Goal: Task Accomplishment & Management: Use online tool/utility

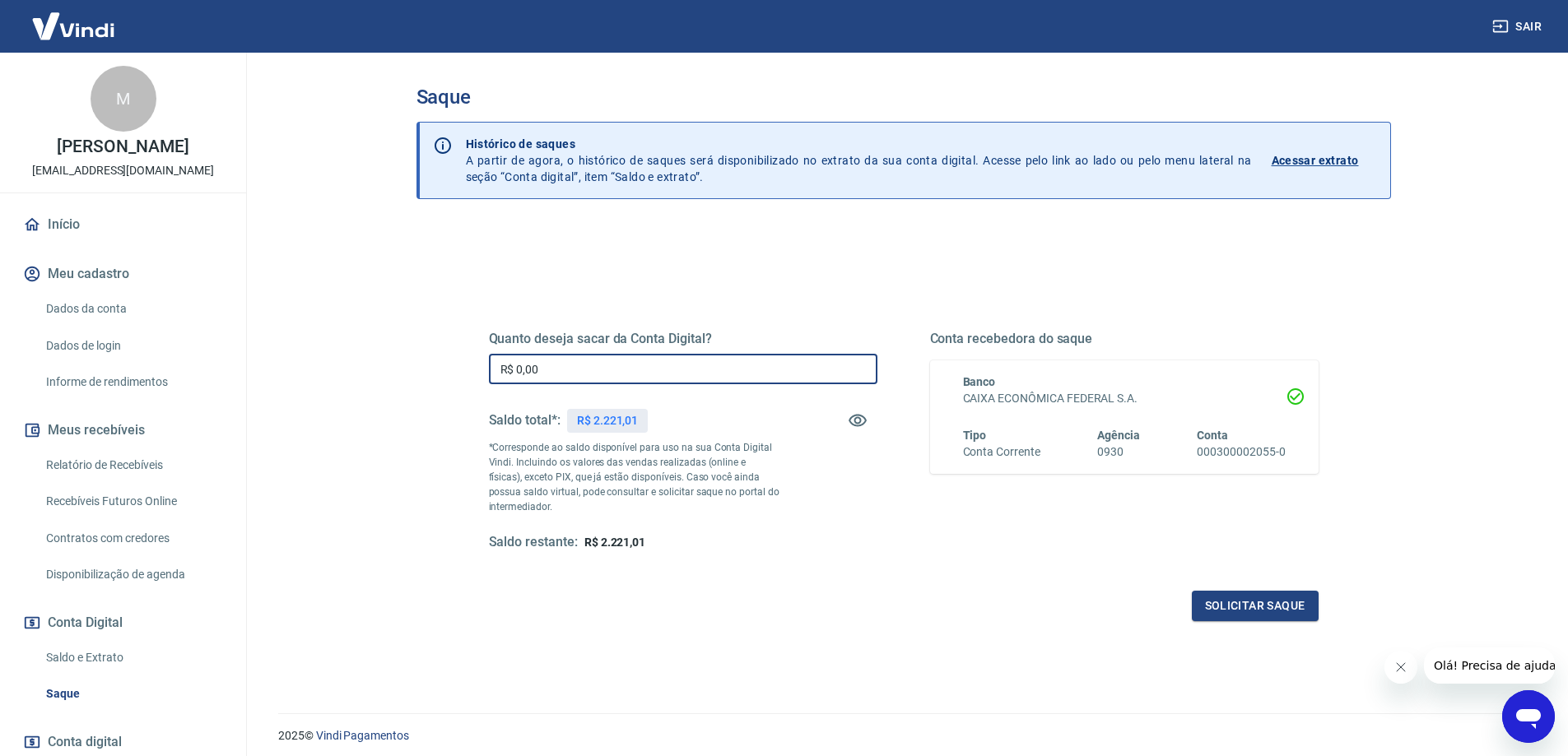
click at [704, 367] on input "R$ 0,00" at bounding box center [683, 368] width 389 height 30
type input "R$ 2.221,01"
click at [1298, 627] on div "Quanto deseja sacar da Conta Digital? R$ 2.221,01 ​ Saldo total*: R$ 2.221,01 *…" at bounding box center [904, 449] width 869 height 382
click at [1295, 598] on button "Solicitar saque" at bounding box center [1255, 605] width 127 height 30
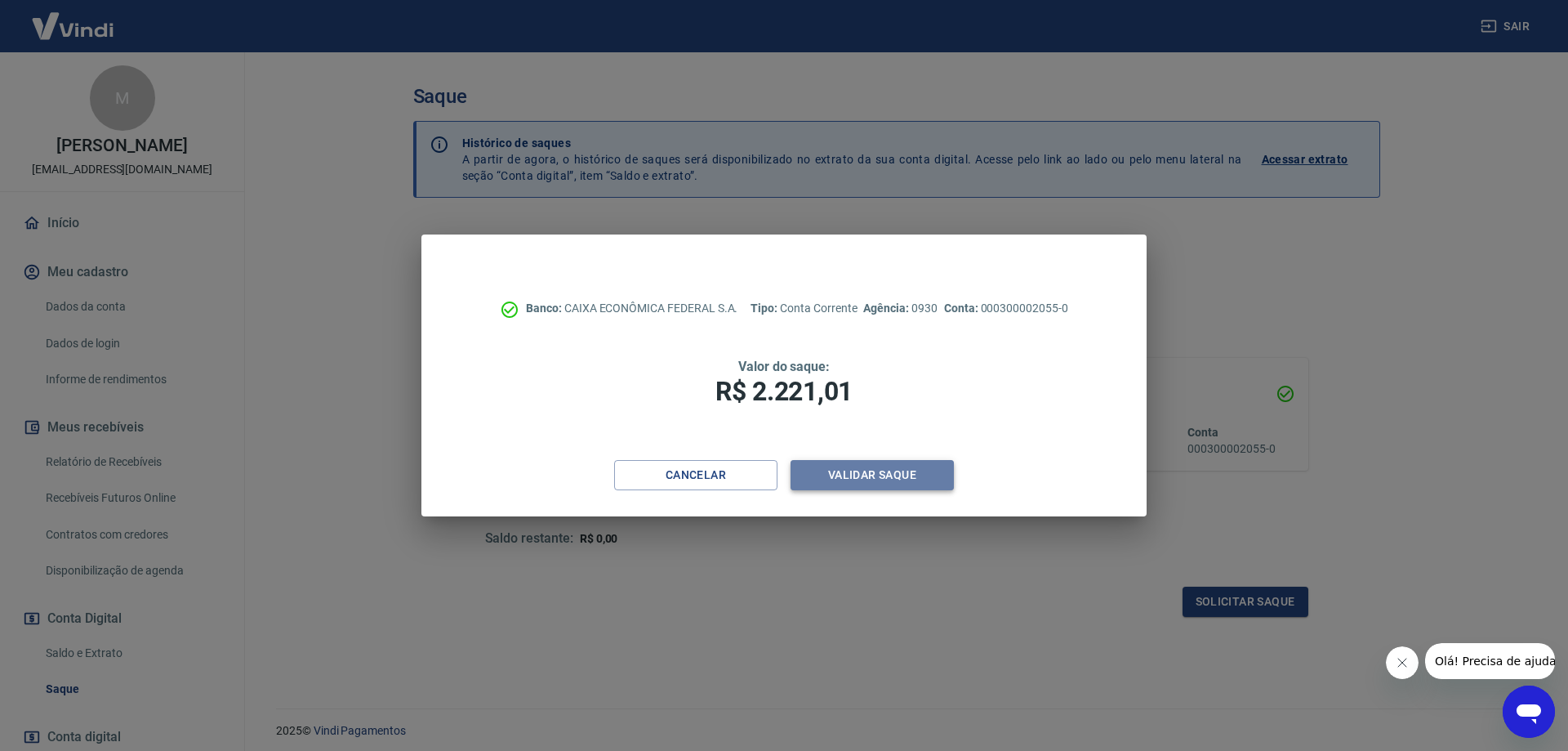
click at [927, 476] on button "Validar saque" at bounding box center [873, 474] width 164 height 30
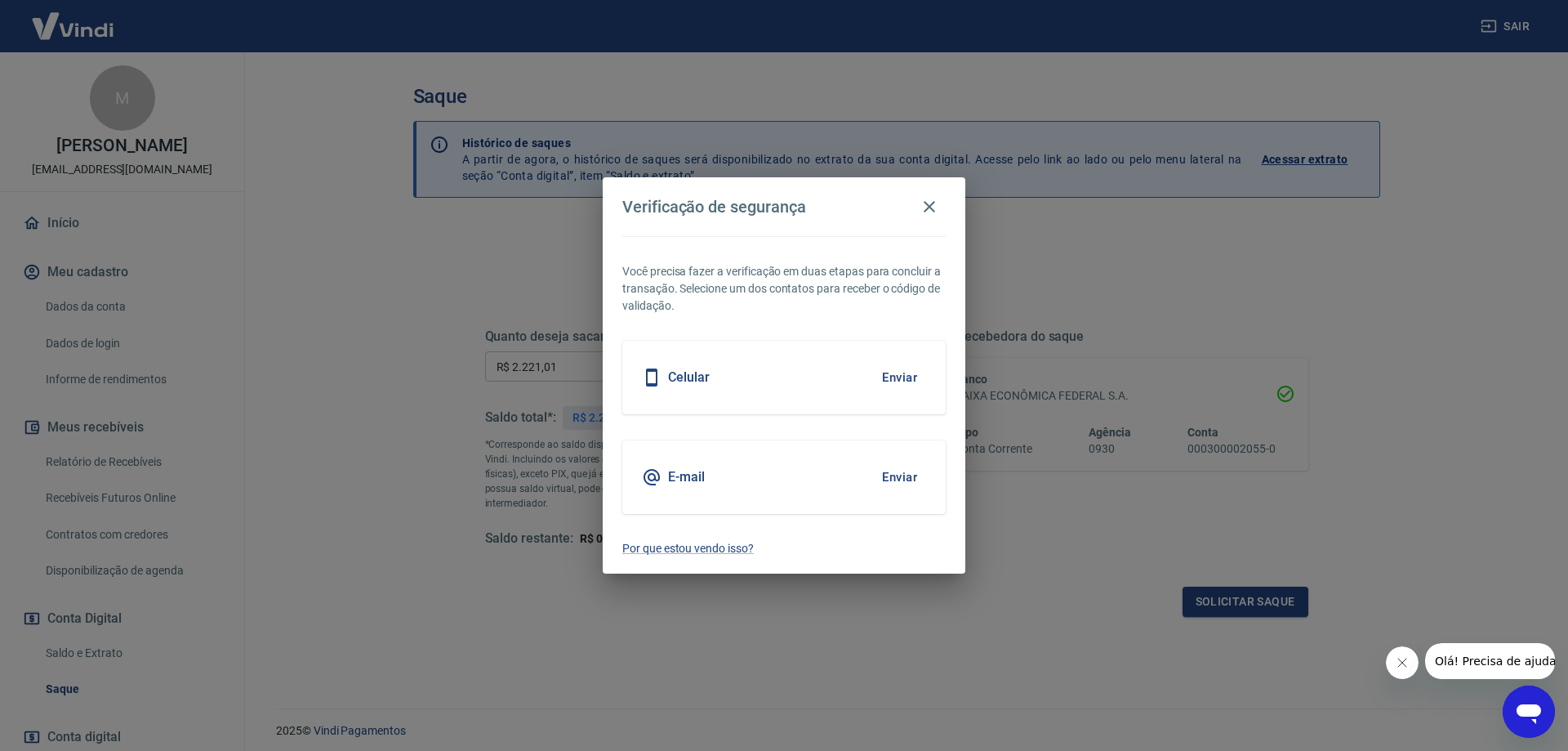
click at [873, 350] on div "Celular Enviar" at bounding box center [784, 377] width 323 height 74
click at [904, 385] on button "Enviar" at bounding box center [900, 378] width 53 height 35
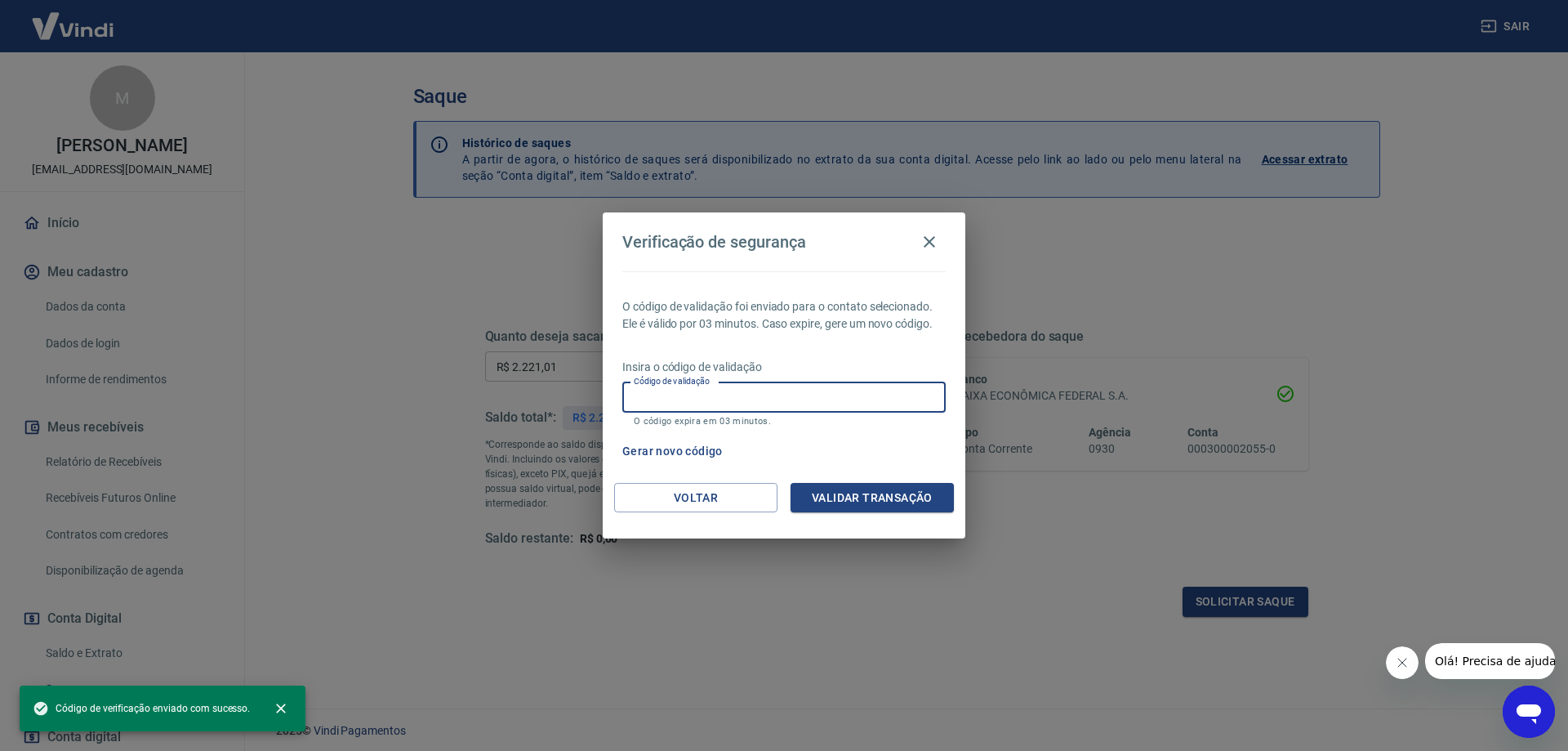
click at [911, 389] on input "Código de validação" at bounding box center [784, 397] width 323 height 30
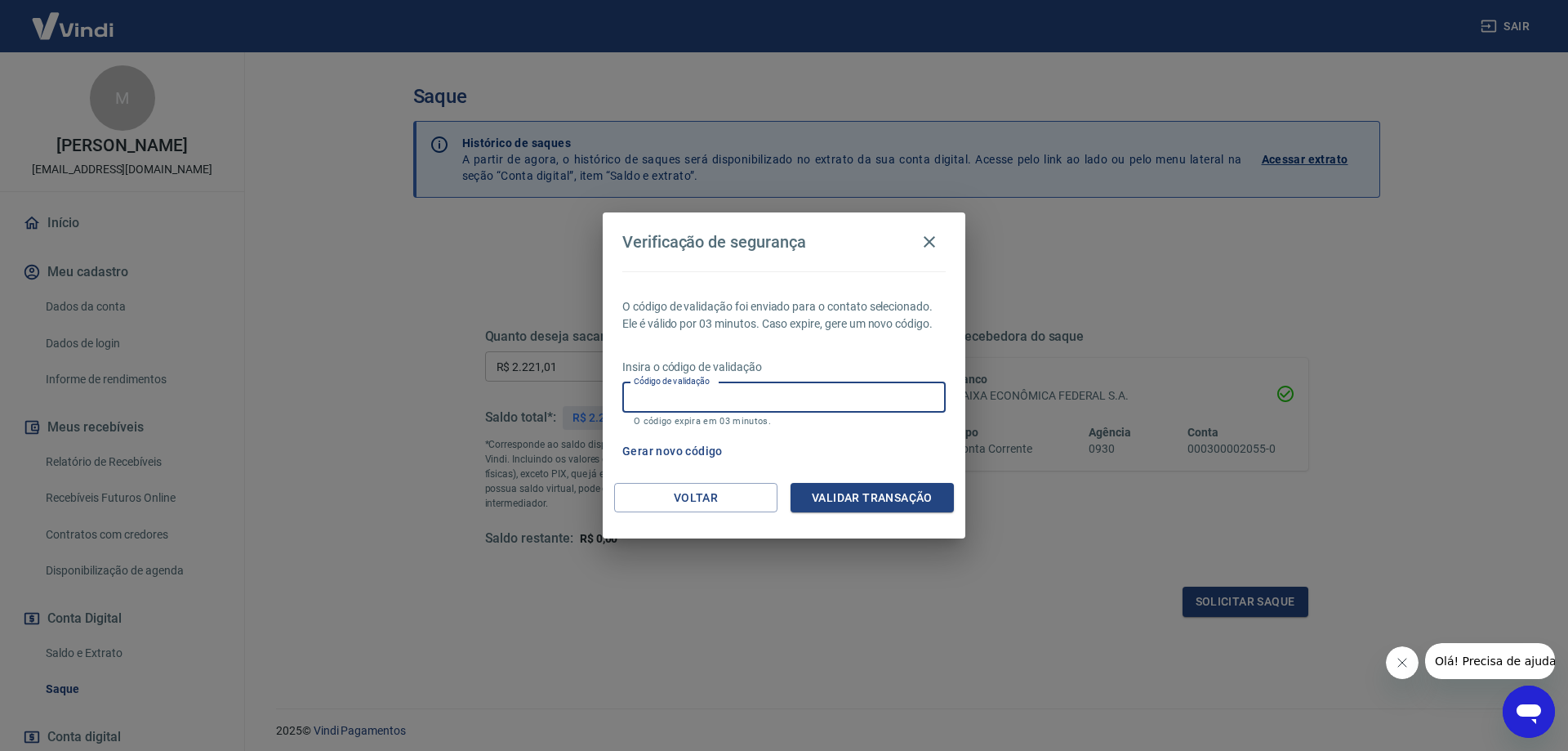
click at [868, 419] on p "O código expira em 03 minutos." at bounding box center [784, 421] width 300 height 11
click at [850, 379] on div "Insira o código de validação Código de validação Código de validação O código e…" at bounding box center [784, 394] width 323 height 71
click at [842, 392] on input "Código de validação" at bounding box center [784, 397] width 323 height 30
type input "912493"
click at [841, 518] on div "Voltar Validar transação" at bounding box center [784, 511] width 363 height 56
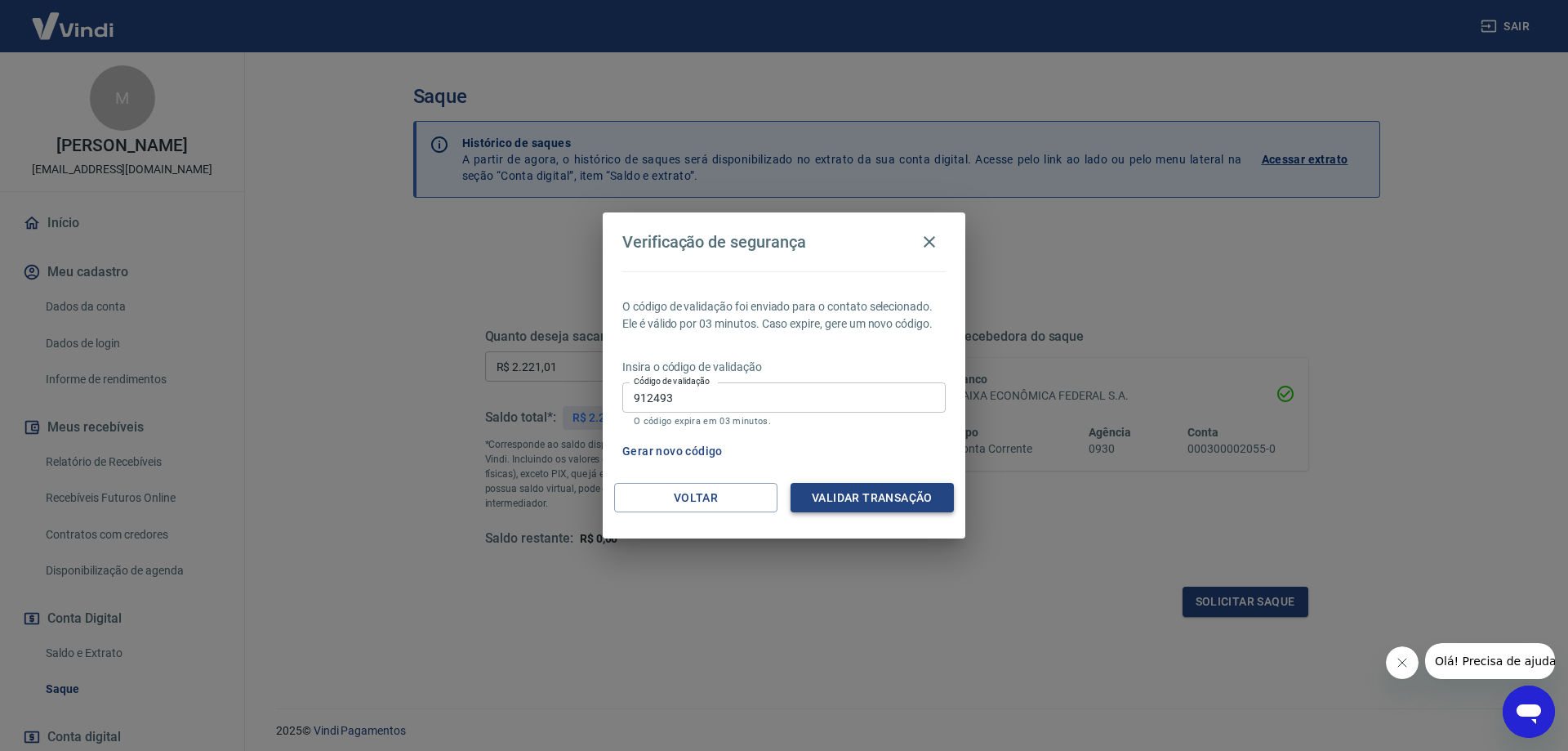
click at [847, 496] on button "Validar transação" at bounding box center [873, 497] width 164 height 30
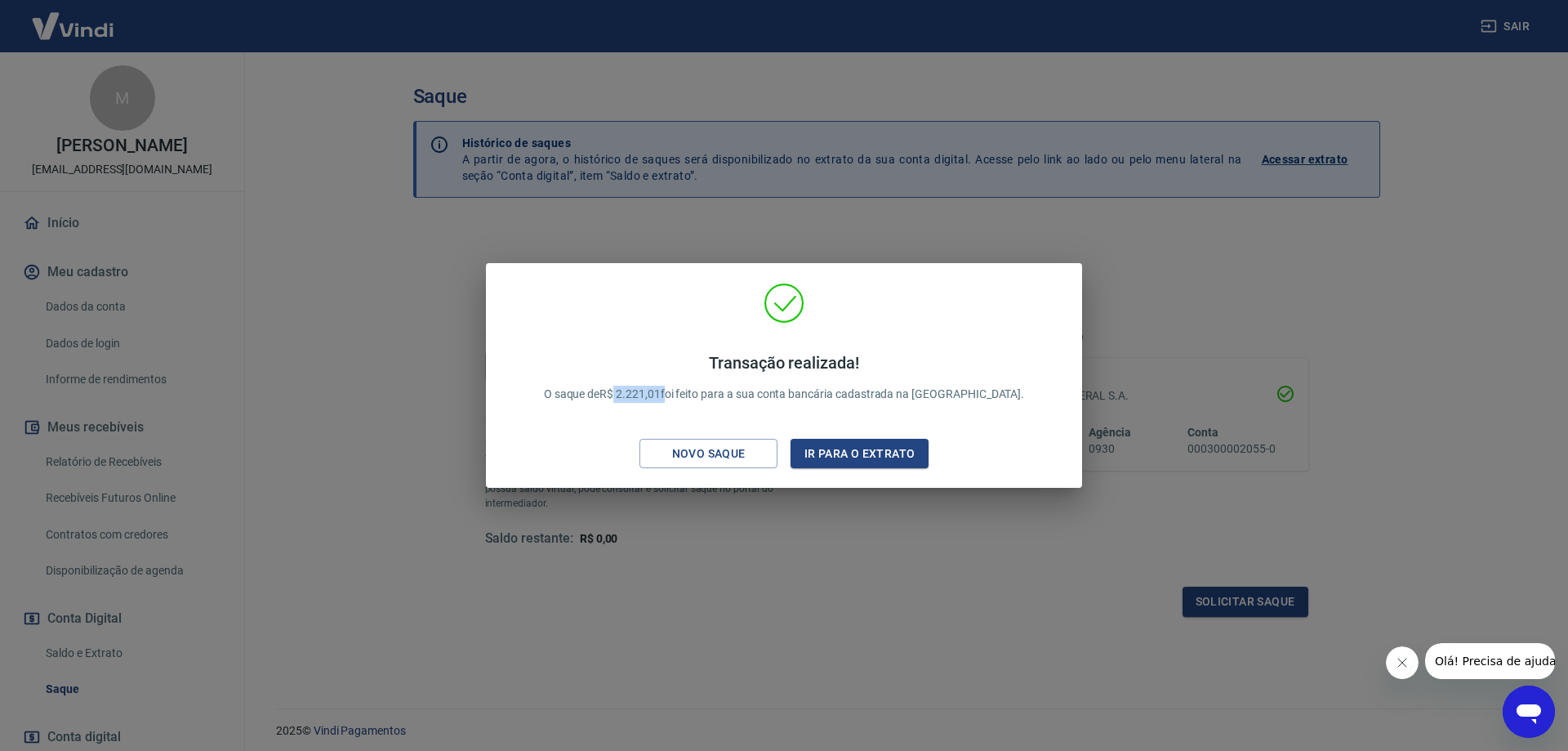
drag, startPoint x: 706, startPoint y: 391, endPoint x: 658, endPoint y: 395, distance: 48.2
click at [658, 395] on p "Transação realizada! O saque de R$ 2.221,01 foi feito para a sua conta bancária…" at bounding box center [784, 378] width 481 height 50
copy p "2.221,01"
